Goal: Navigation & Orientation: Find specific page/section

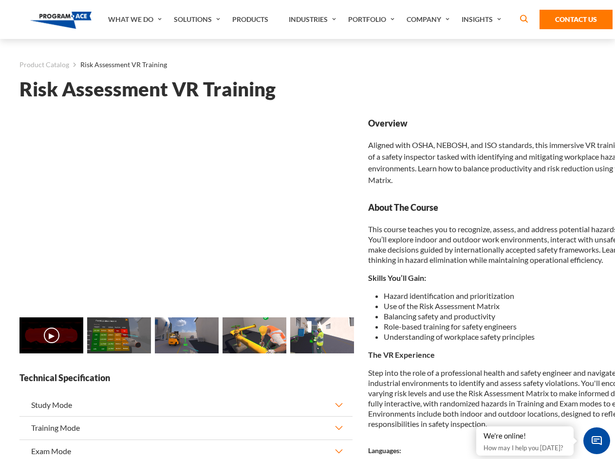
click at [198, 19] on link "Solutions" at bounding box center [198, 19] width 58 height 39
click at [0, 0] on div "AI & Computer Vision Solutions Computer Vision Quality Control AI tools for fas…" at bounding box center [0, 0] width 0 height 0
click at [0, 0] on div "AI & Computer Vision Solutions Virtual Training Solutions Virtual Tour Solution…" at bounding box center [0, 0] width 0 height 0
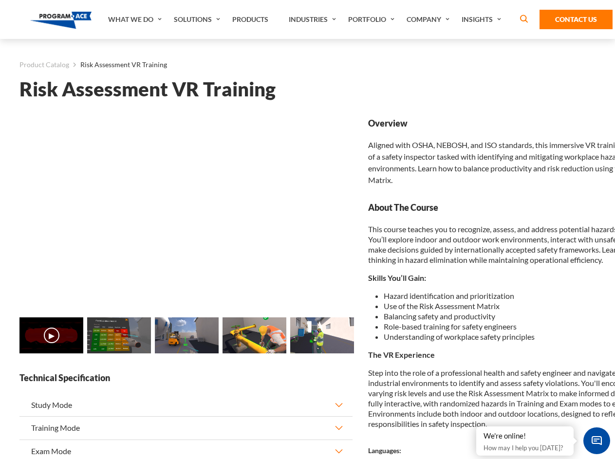
click at [0, 0] on div "AI & Computer Vision Solutions Virtual Training Solutions Virtual Tour Solution…" at bounding box center [0, 0] width 0 height 0
click at [0, 0] on div "AI & Computer Vision Solutions Computer Vision Quality Control AI tools for fas…" at bounding box center [0, 0] width 0 height 0
